Goal: Task Accomplishment & Management: Manage account settings

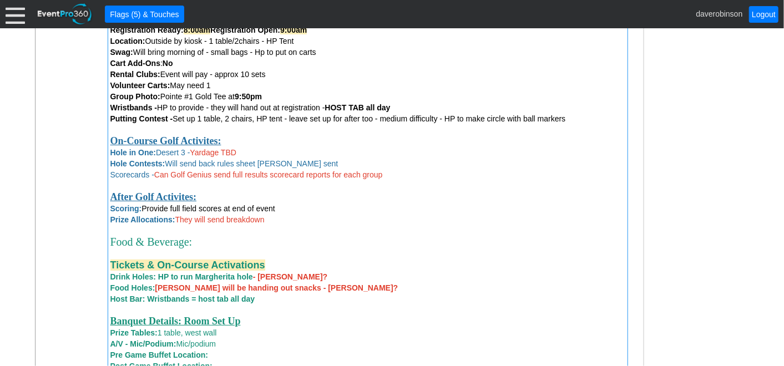
scroll to position [640, 0]
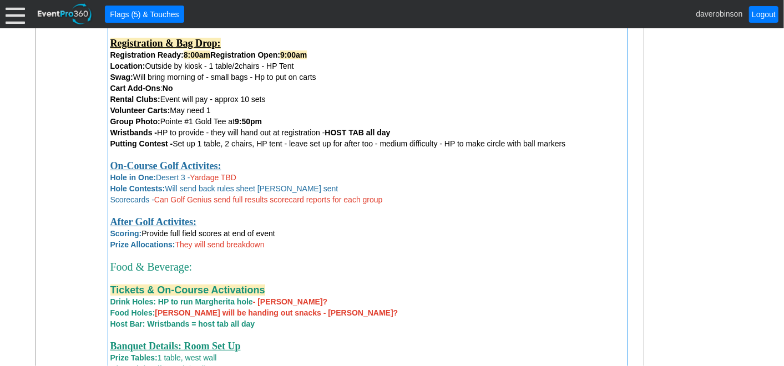
click at [235, 305] on span "Drink Holes: HP to run Margherita hole - Penelope?" at bounding box center [219, 301] width 218 height 9
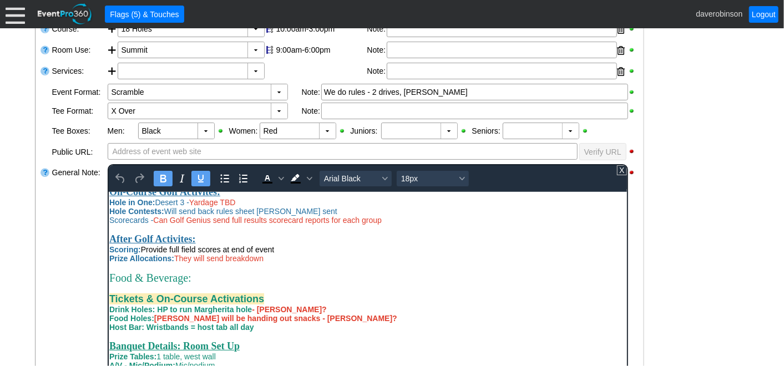
scroll to position [334, 0]
click at [251, 307] on span "Drink Holes: HP to run Margherita hole - Penelope?" at bounding box center [218, 309] width 218 height 9
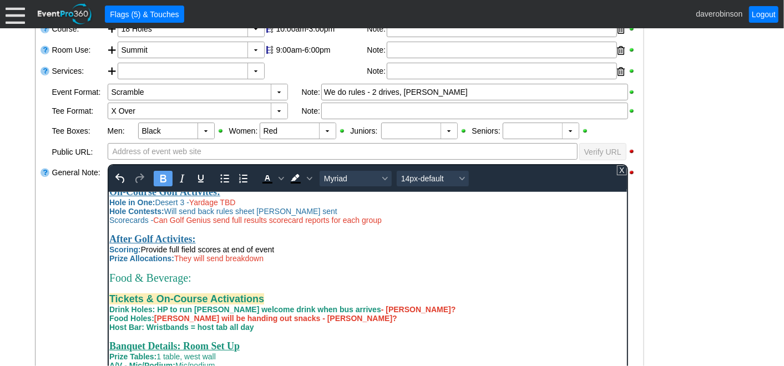
click at [36, 285] on div "Loading.... Remove all highlights Facility: ▼ Χ Heritage Pointe Golf Club Event…" at bounding box center [340, 237] width 608 height 540
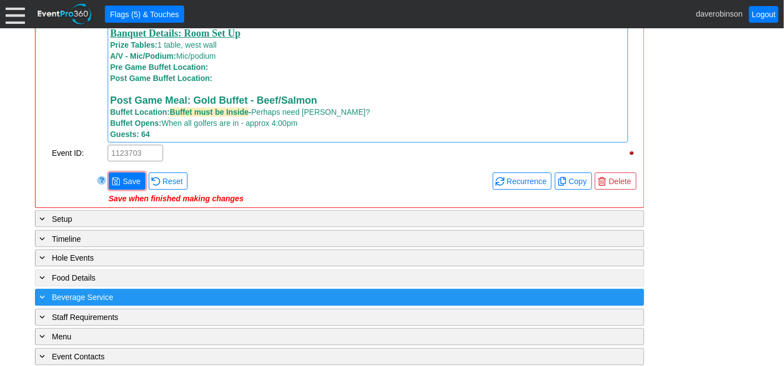
scroll to position [954, 0]
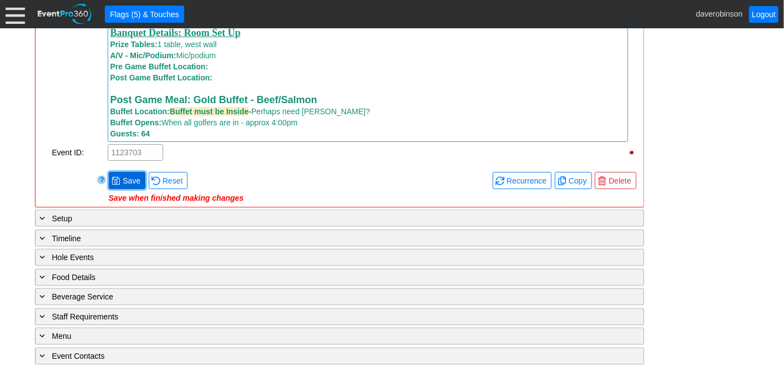
click at [125, 185] on span "Save" at bounding box center [131, 180] width 22 height 11
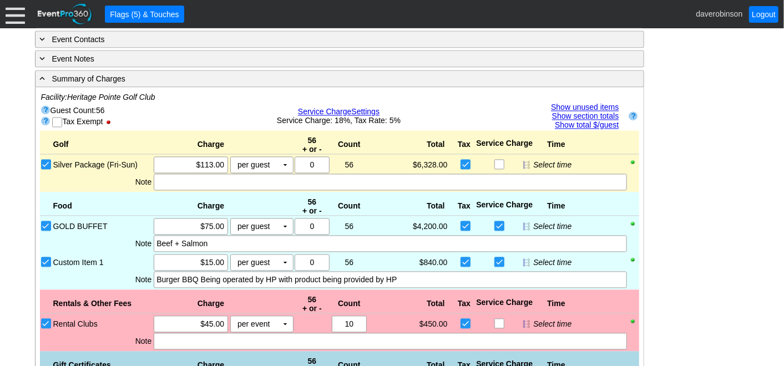
scroll to position [1262, 0]
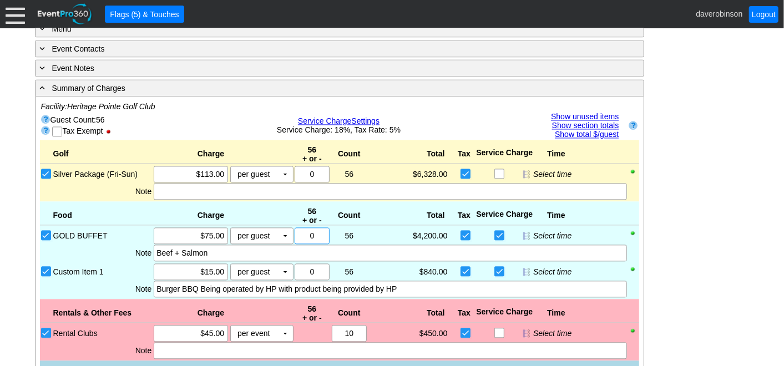
drag, startPoint x: 315, startPoint y: 236, endPoint x: 299, endPoint y: 232, distance: 17.1
click at [299, 232] on input "0" at bounding box center [312, 236] width 27 height 16
type input "8"
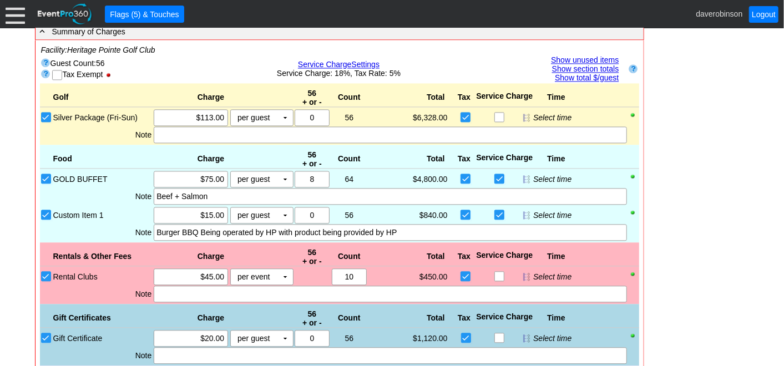
scroll to position [1323, 0]
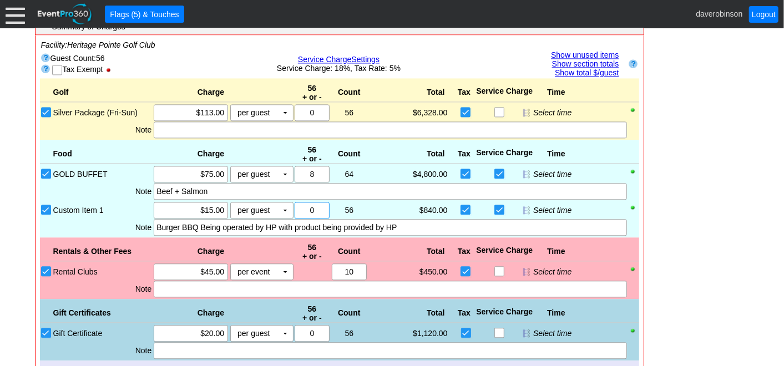
drag, startPoint x: 320, startPoint y: 209, endPoint x: 266, endPoint y: 209, distance: 54.4
click at [266, 209] on div "Custom Item 1 Χ $15.00 per guest Χ ▼ Upcharge Χ 0 56 Χ 1 $840.00 $0.00 Select t…" at bounding box center [345, 210] width 587 height 17
type input "8"
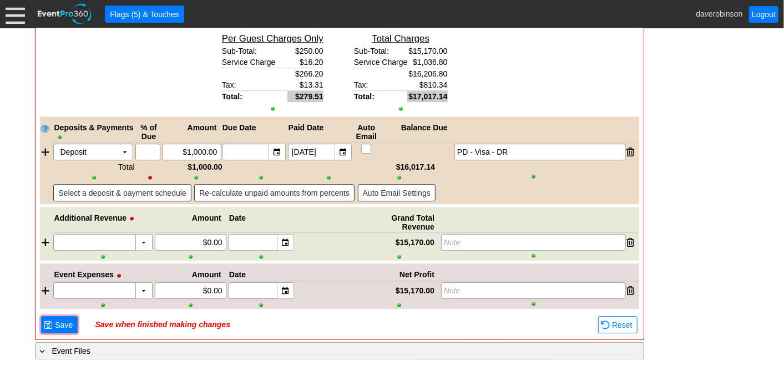
scroll to position [1750, 0]
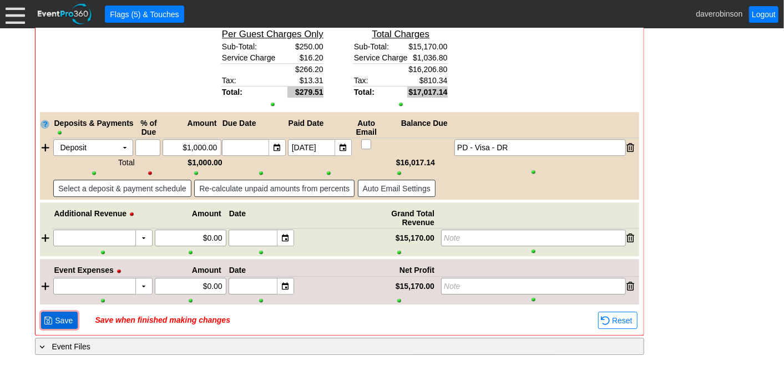
click at [53, 320] on span "Save" at bounding box center [64, 320] width 22 height 11
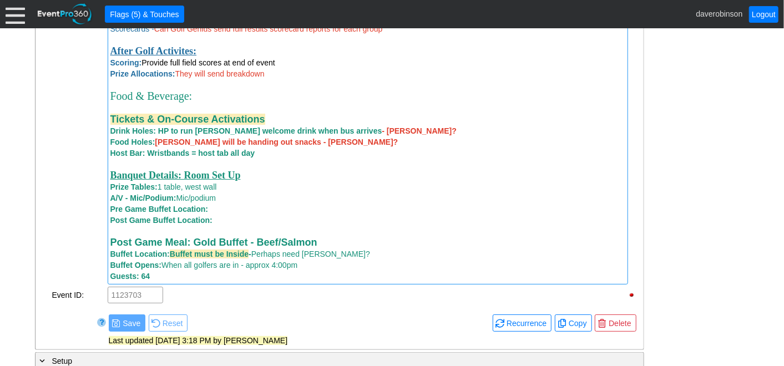
scroll to position [702, 0]
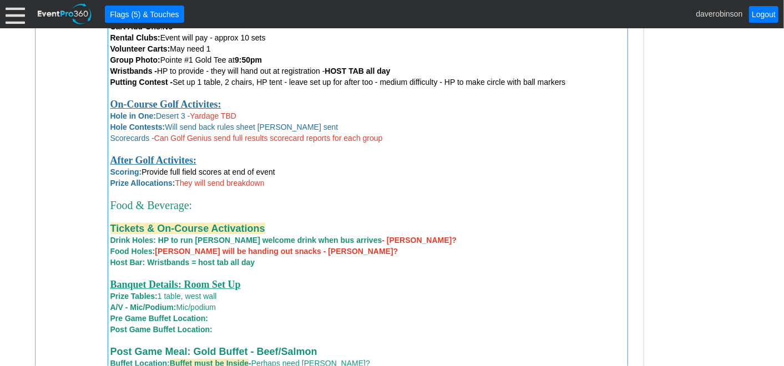
click at [148, 265] on span "Host Bar: Wristbands = host tab all day" at bounding box center [182, 262] width 145 height 9
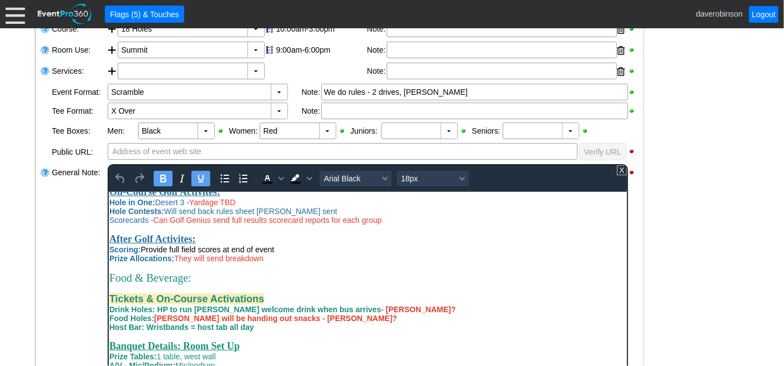
scroll to position [334, 0]
drag, startPoint x: 146, startPoint y: 322, endPoint x: 189, endPoint y: 323, distance: 42.2
click at [189, 323] on span "Host Bar: Wristbands = host tab all day" at bounding box center [181, 326] width 145 height 9
click at [306, 176] on icon "Background color Black" at bounding box center [309, 179] width 6 height 6
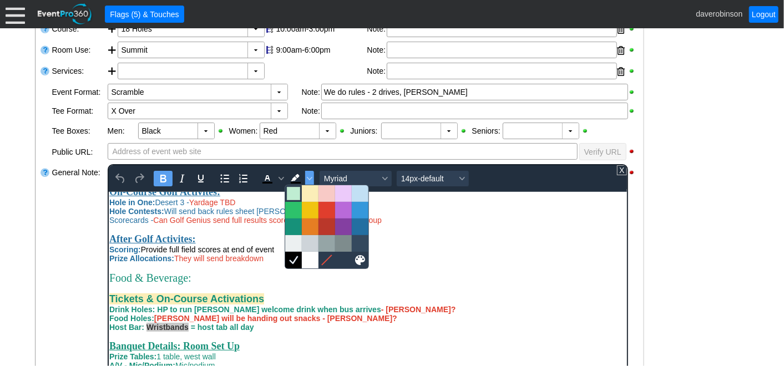
click at [291, 191] on div at bounding box center [293, 193] width 13 height 13
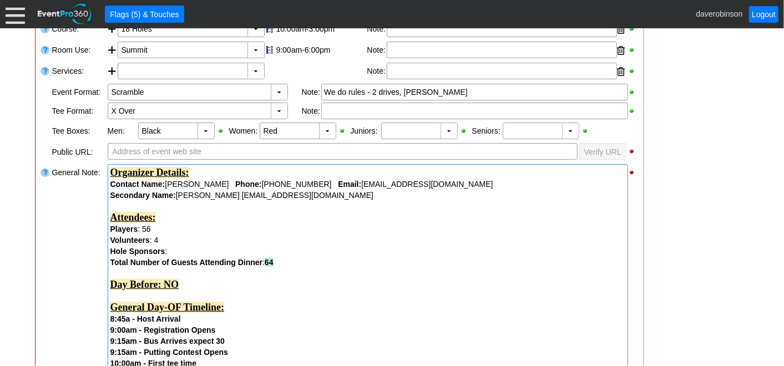
click at [770, 269] on div "Link ▼ Flag ▼ Document: Event Page Χ ▼ ● Print or PDF E-Sign ▼ Insert ▼ Save ▼ ▼" at bounding box center [392, 197] width 784 height 338
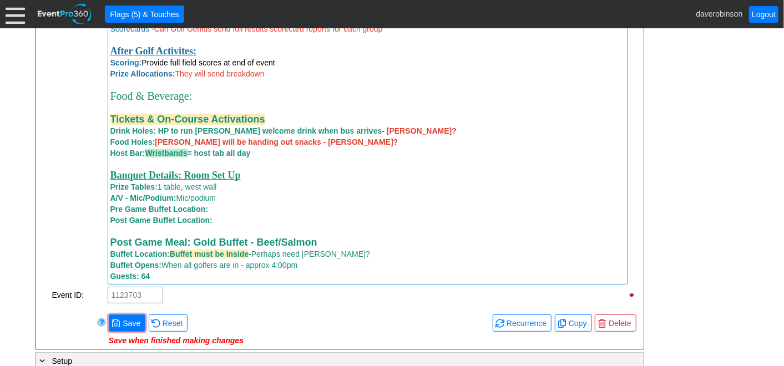
scroll to position [831, 0]
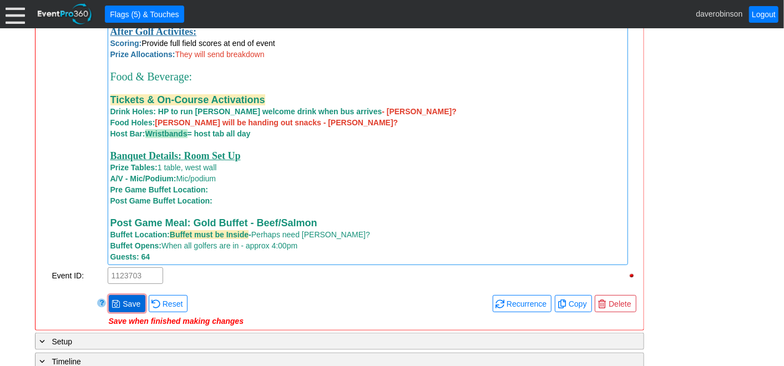
click at [133, 303] on span "Save" at bounding box center [131, 304] width 22 height 11
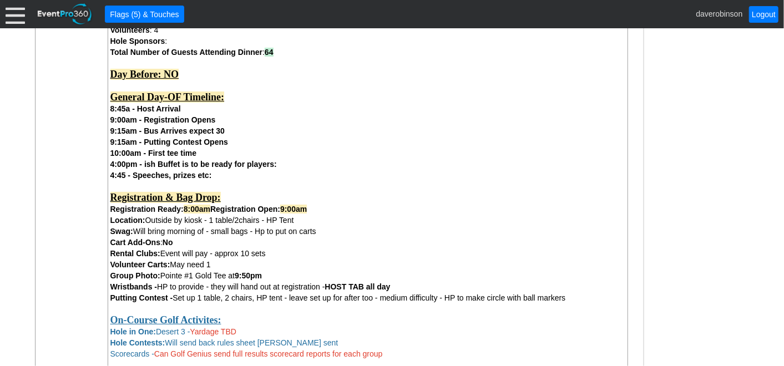
scroll to position [461, 0]
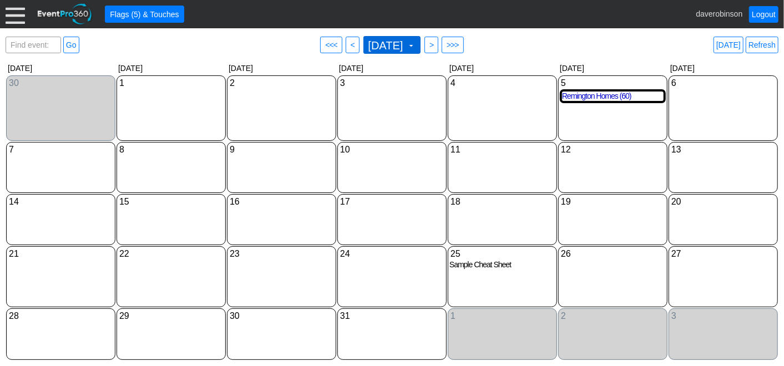
click at [416, 43] on span at bounding box center [411, 45] width 9 height 9
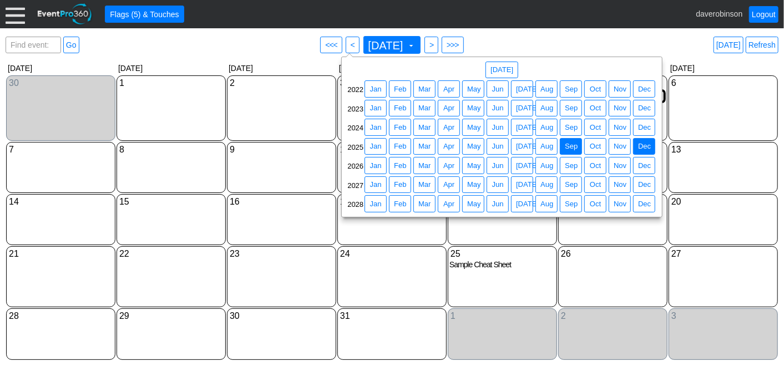
click at [579, 147] on span "Sep" at bounding box center [571, 146] width 17 height 11
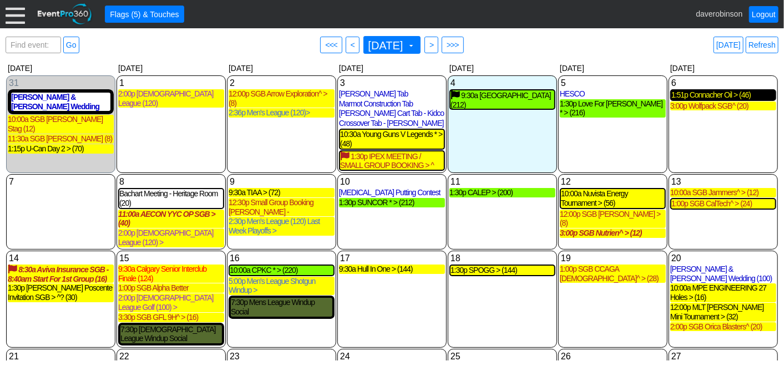
click at [725, 97] on div "1:51p Connacher Oil > (46)" at bounding box center [723, 94] width 104 height 9
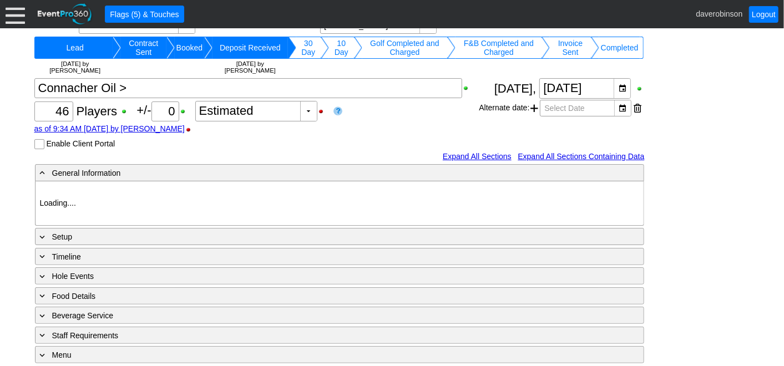
type input "Heritage Pointe Golf Club"
type input "Corporate Tournament"
type input "Scramble"
type input "X Over"
type input "Black"
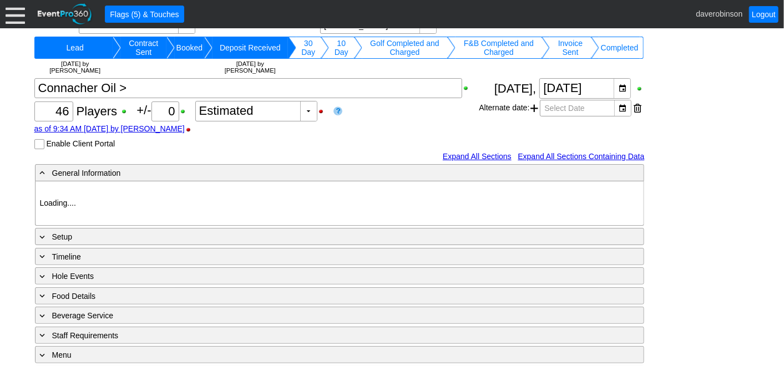
type input "Red"
type input "1179653"
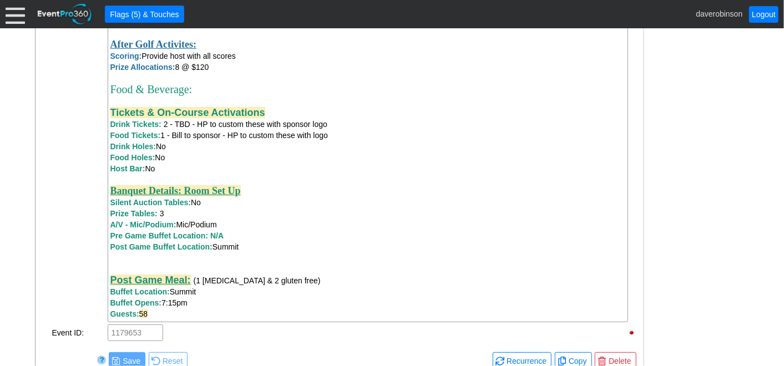
scroll to position [863, 0]
click at [160, 309] on div "Guests: 58" at bounding box center [367, 313] width 515 height 11
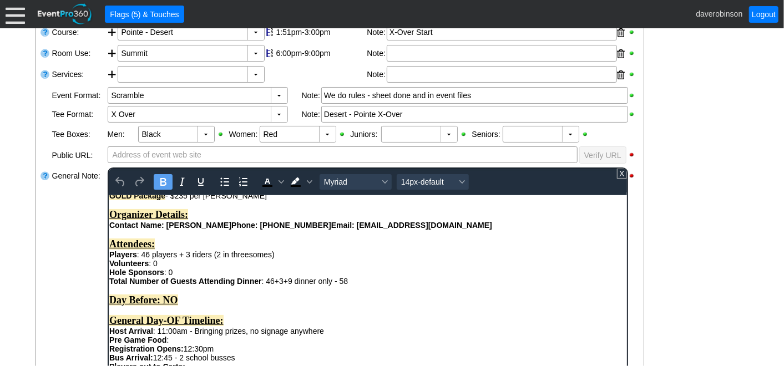
scroll to position [0, 0]
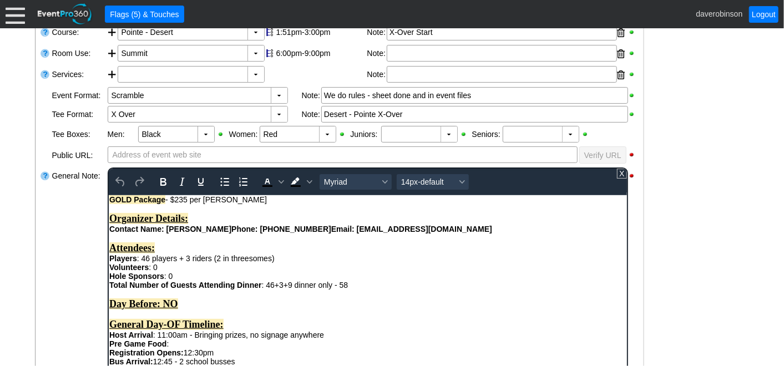
click at [272, 292] on div "Total Number of Guests Attending Dinner : 46+3+9 dinner only - 58 Day Before: N…" at bounding box center [367, 359] width 517 height 159
click at [284, 293] on div "Total Number of Guests Attending Dinner : 43+3+9 dinner only - 58 Day Before: N…" at bounding box center [367, 359] width 517 height 159
click at [331, 288] on div "Total Number of Guests Attending Dinner : 43+9 dinner only - 58 Day Before: NO …" at bounding box center [367, 359] width 517 height 159
click at [340, 292] on div "Total Number of Guests Attending Dinner : 43+9 dinner only - 58 Day Before: NO …" at bounding box center [367, 359] width 517 height 159
drag, startPoint x: 325, startPoint y: 290, endPoint x: 345, endPoint y: 291, distance: 20.0
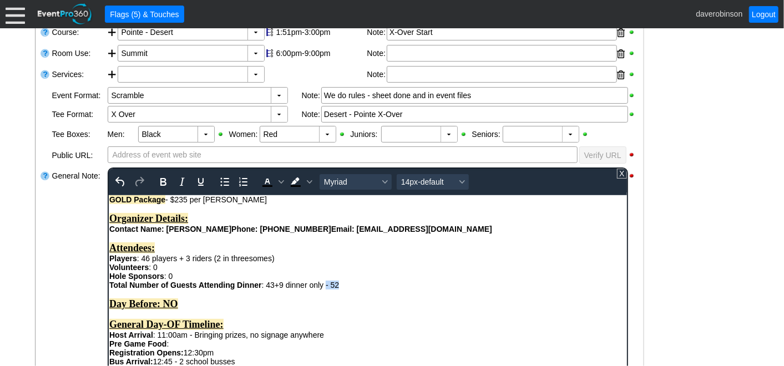
click at [345, 291] on div "Total Number of Guests Attending Dinner : 43+9 dinner only - 52 Day Before: NO …" at bounding box center [367, 359] width 517 height 159
drag, startPoint x: 165, startPoint y: 176, endPoint x: 254, endPoint y: 174, distance: 88.2
click at [166, 176] on icon "Bold" at bounding box center [162, 181] width 13 height 13
click at [306, 182] on icon "Background color Black" at bounding box center [309, 182] width 6 height 6
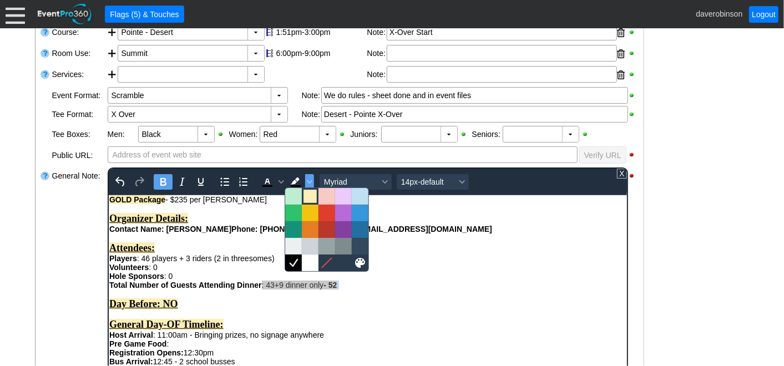
click at [312, 194] on div at bounding box center [310, 196] width 13 height 13
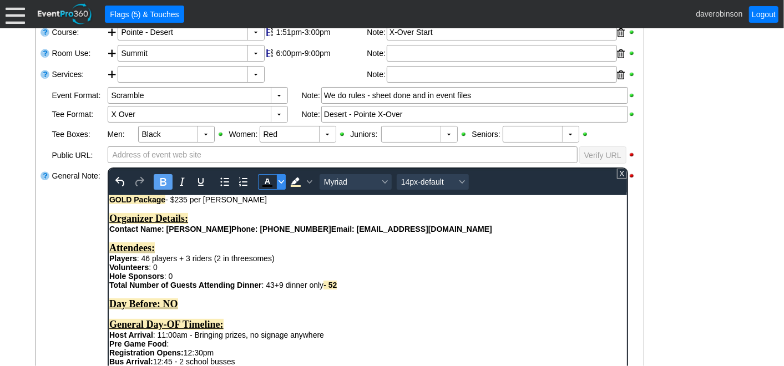
click at [279, 179] on icon "Text color Black" at bounding box center [281, 182] width 6 height 6
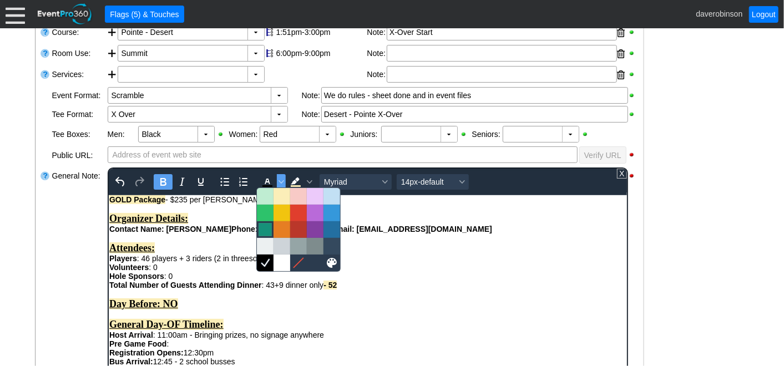
click at [263, 231] on div at bounding box center [265, 229] width 13 height 13
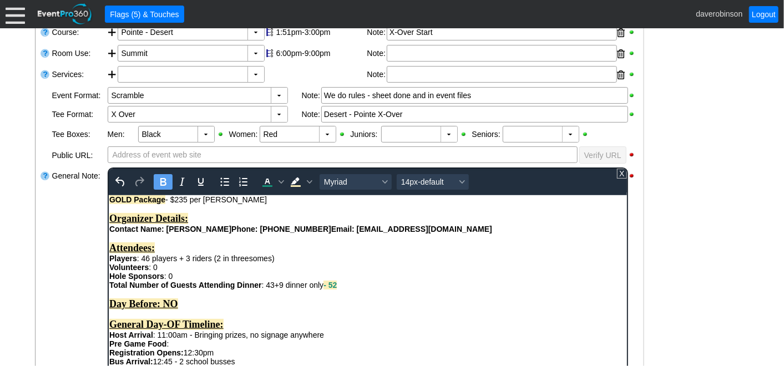
click at [427, 289] on div "Total Number of Guests Attending Dinner : 43+9 dinner only - 52 Day Before: NO …" at bounding box center [367, 359] width 517 height 159
click at [51, 238] on div "General Note:" at bounding box center [78, 306] width 55 height 280
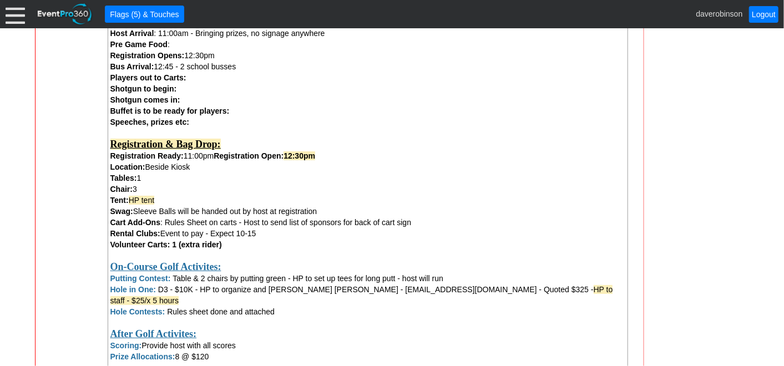
scroll to position [581, 0]
